Goal: Information Seeking & Learning: Learn about a topic

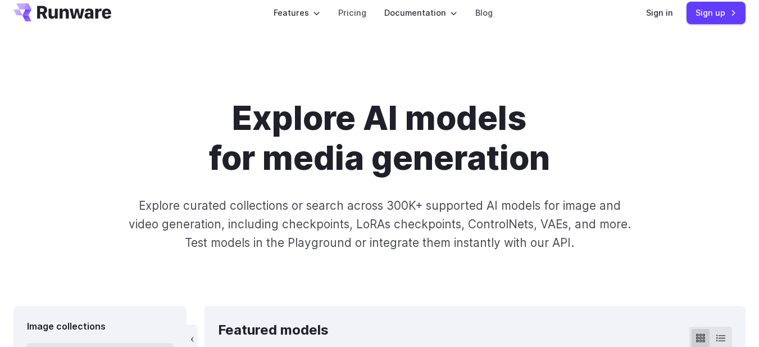
scroll to position [11, 0]
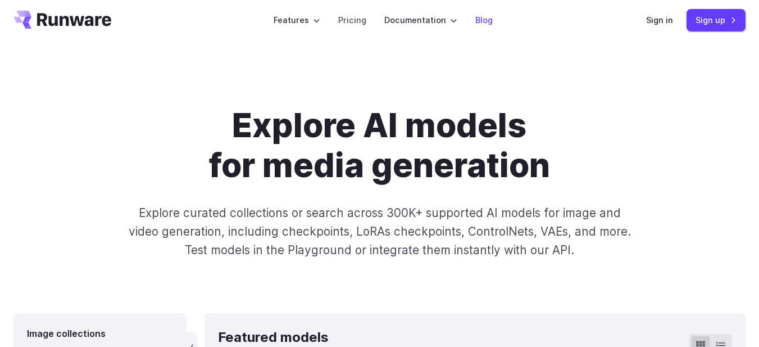
click at [475, 17] on link "Blog" at bounding box center [483, 19] width 17 height 13
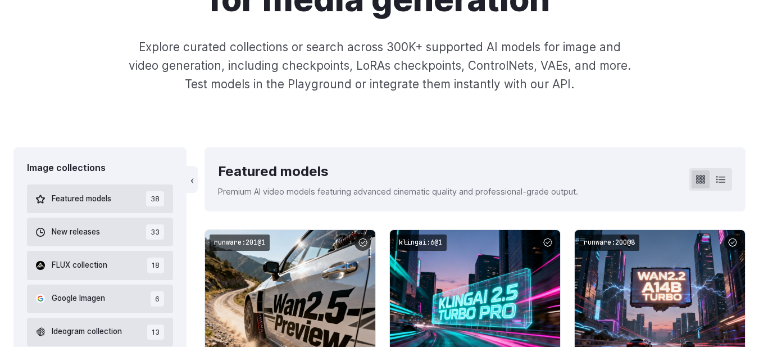
scroll to position [183, 0]
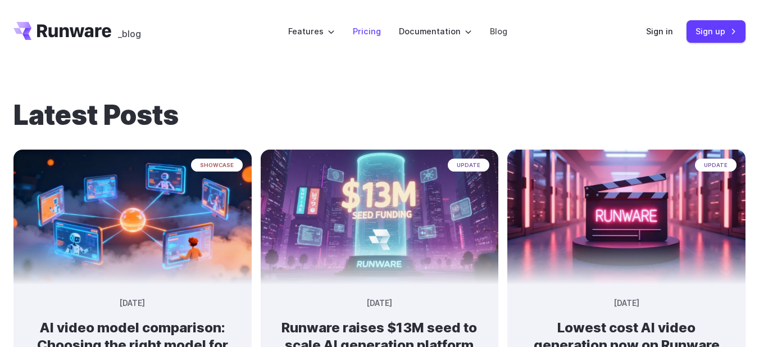
click at [385, 21] on li "Pricing" at bounding box center [367, 31] width 46 height 31
click at [376, 37] on link "Pricing" at bounding box center [367, 31] width 28 height 13
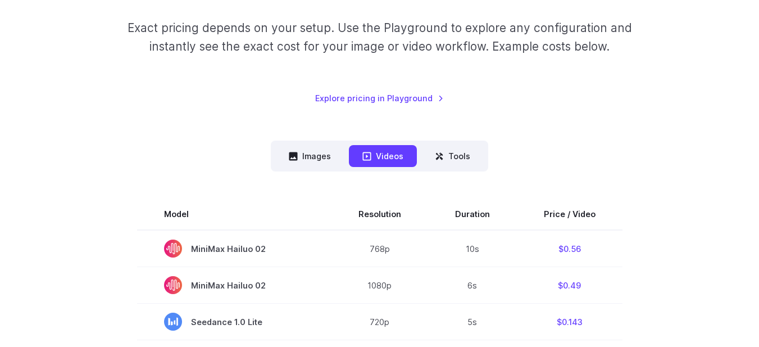
scroll to position [175, 0]
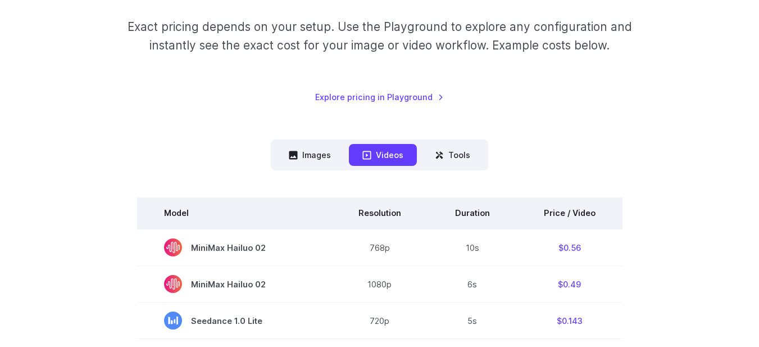
click at [569, 208] on th "Price / Video" at bounding box center [570, 212] width 106 height 31
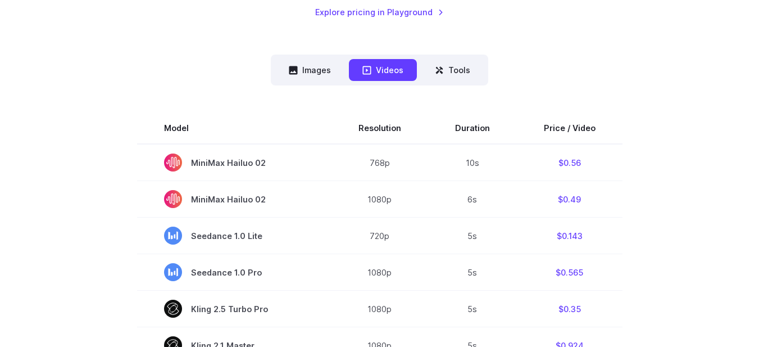
scroll to position [257, 0]
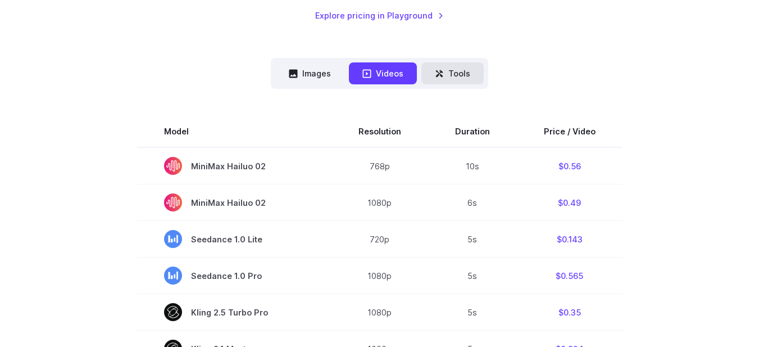
click at [435, 70] on icon at bounding box center [439, 73] width 9 height 9
click at [320, 74] on button "Images" at bounding box center [309, 73] width 69 height 22
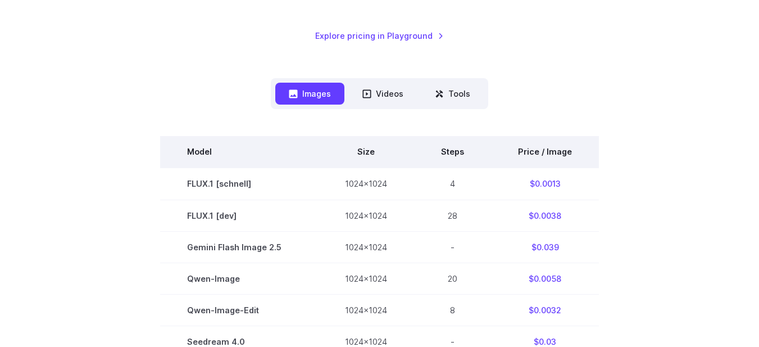
scroll to position [236, 0]
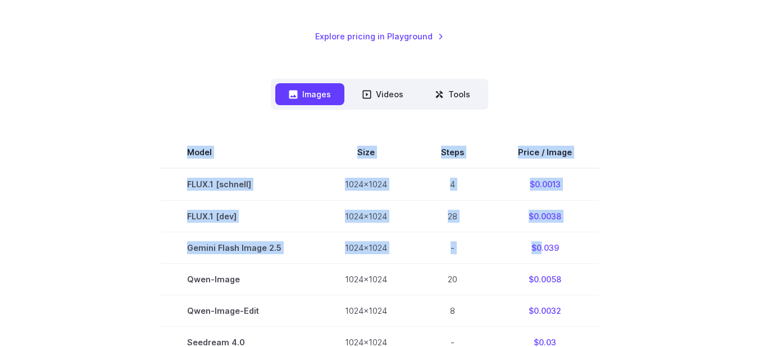
drag, startPoint x: 539, startPoint y: 260, endPoint x: 606, endPoint y: 257, distance: 66.9
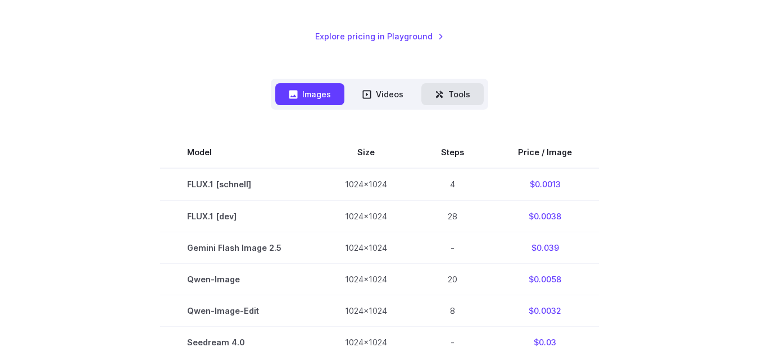
click at [421, 92] on button "Tools" at bounding box center [452, 94] width 62 height 22
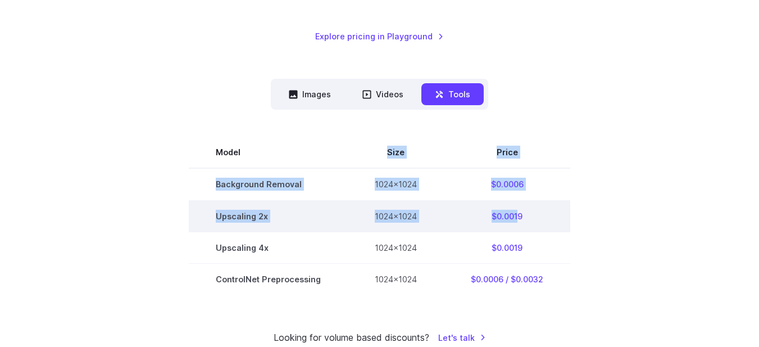
drag, startPoint x: 321, startPoint y: 164, endPoint x: 515, endPoint y: 224, distance: 202.6
click at [515, 224] on tbody "Model Size Price Background Removal 1024x1024 $0.0006 Upscaling 2x 1024x1024 $0…" at bounding box center [380, 215] width 382 height 157
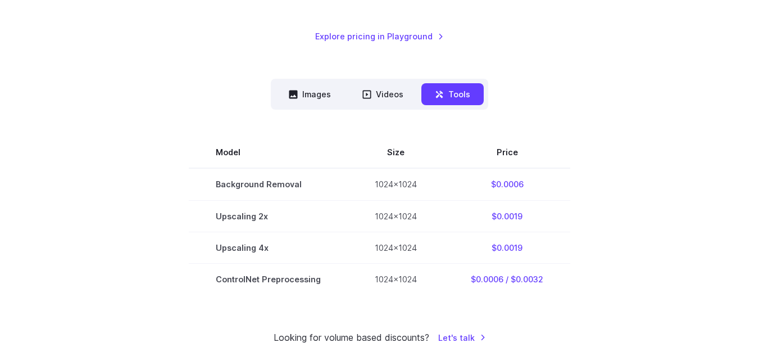
click at [583, 292] on section "Model Size Price Background Removal 1024x1024 $0.0006 Upscaling 2x 1024x1024 $0…" at bounding box center [379, 215] width 732 height 157
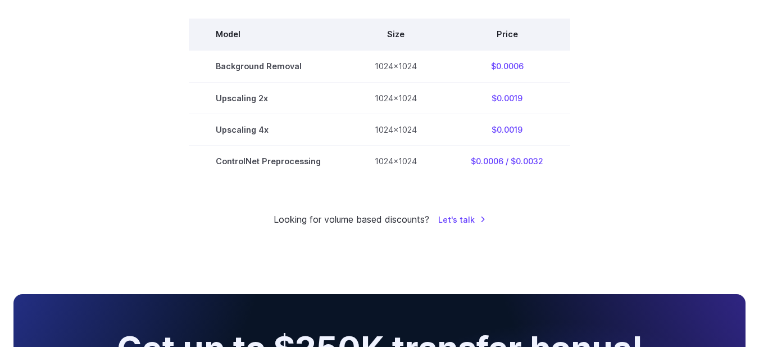
scroll to position [0, 0]
